Goal: Use online tool/utility: Utilize a website feature to perform a specific function

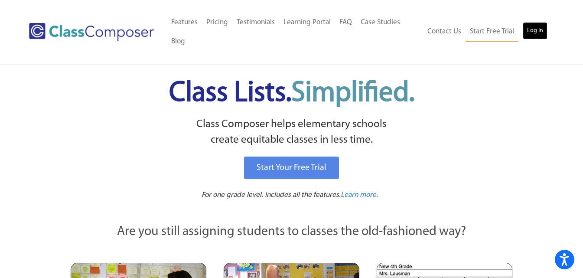
click at [532, 25] on link "Log In" at bounding box center [534, 30] width 25 height 17
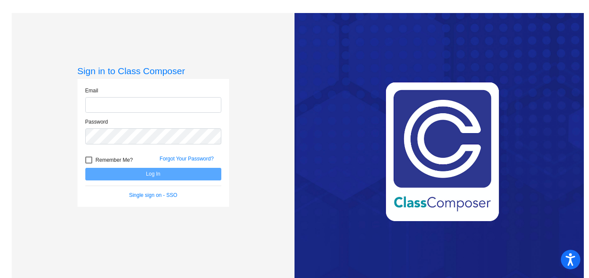
type input "[EMAIL_ADDRESS][DOMAIN_NAME]"
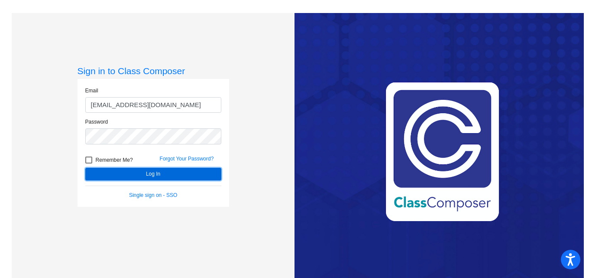
click at [162, 175] on button "Log In" at bounding box center [153, 174] width 136 height 13
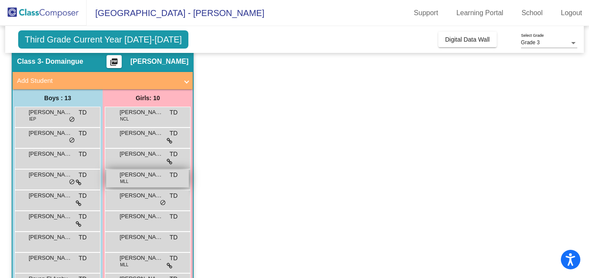
scroll to position [87, 0]
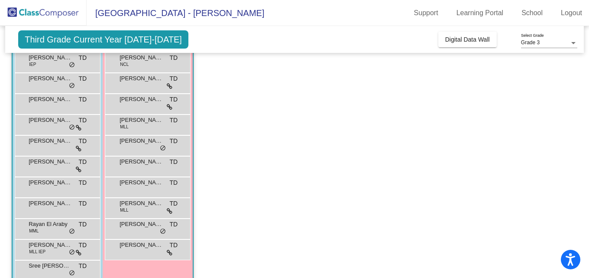
click at [122, 43] on span "Third Grade Current Year [DATE]-[DATE]" at bounding box center [103, 39] width 170 height 18
click at [130, 38] on span "Third Grade Current Year [DATE]-[DATE]" at bounding box center [103, 39] width 170 height 18
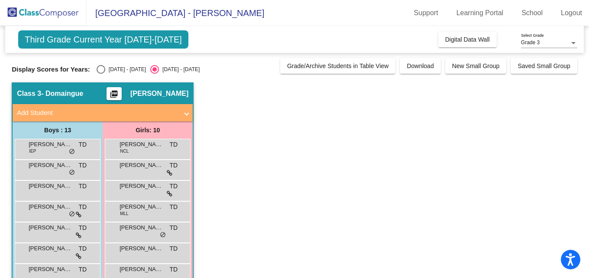
click at [195, 46] on div "Third Grade Current Year [DATE]-[DATE] Add, Move, or Retain Students Off On Inc…" at bounding box center [294, 39] width 579 height 27
click at [100, 68] on div "Select an option" at bounding box center [101, 69] width 9 height 9
click at [100, 74] on input "[DATE] - [DATE]" at bounding box center [100, 74] width 0 height 0
radio input "true"
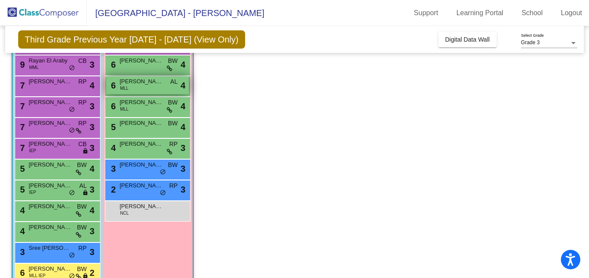
scroll to position [145, 0]
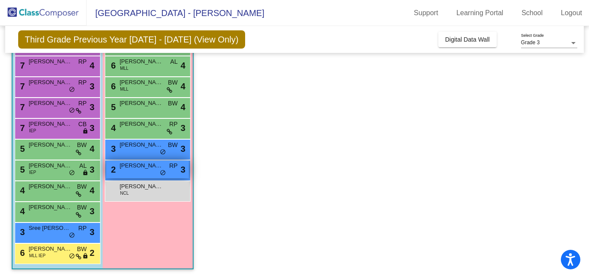
click at [134, 173] on div "2 [PERSON_NAME] RP lock do_not_disturb_alt 3" at bounding box center [147, 169] width 83 height 18
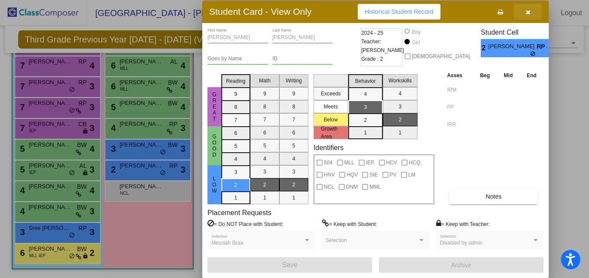
click at [530, 12] on icon "button" at bounding box center [528, 12] width 5 height 6
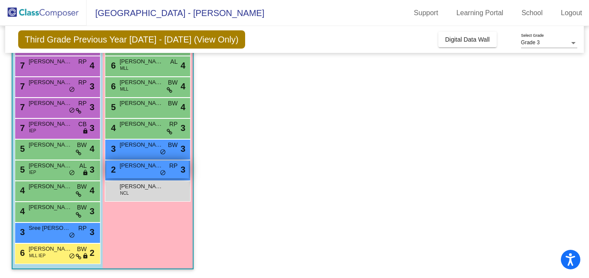
click at [159, 166] on span "[PERSON_NAME]" at bounding box center [141, 165] width 43 height 9
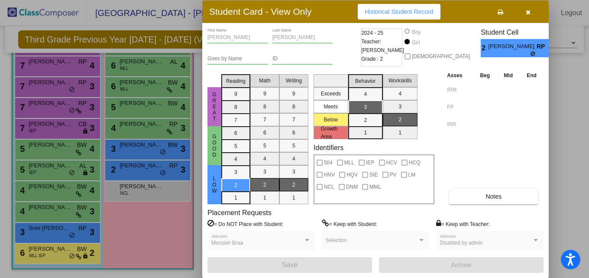
click at [527, 16] on button "button" at bounding box center [528, 12] width 28 height 16
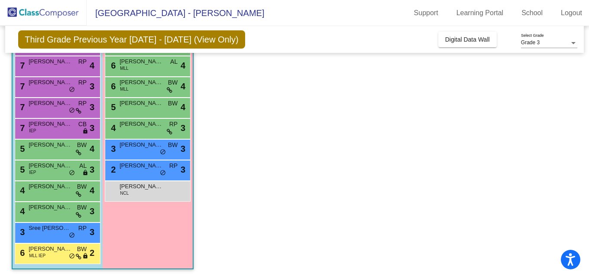
click at [153, 39] on span "Third Grade Previous Year [DATE] - [DATE] (View Only)" at bounding box center [131, 39] width 227 height 18
